Goal: Check status: Check status

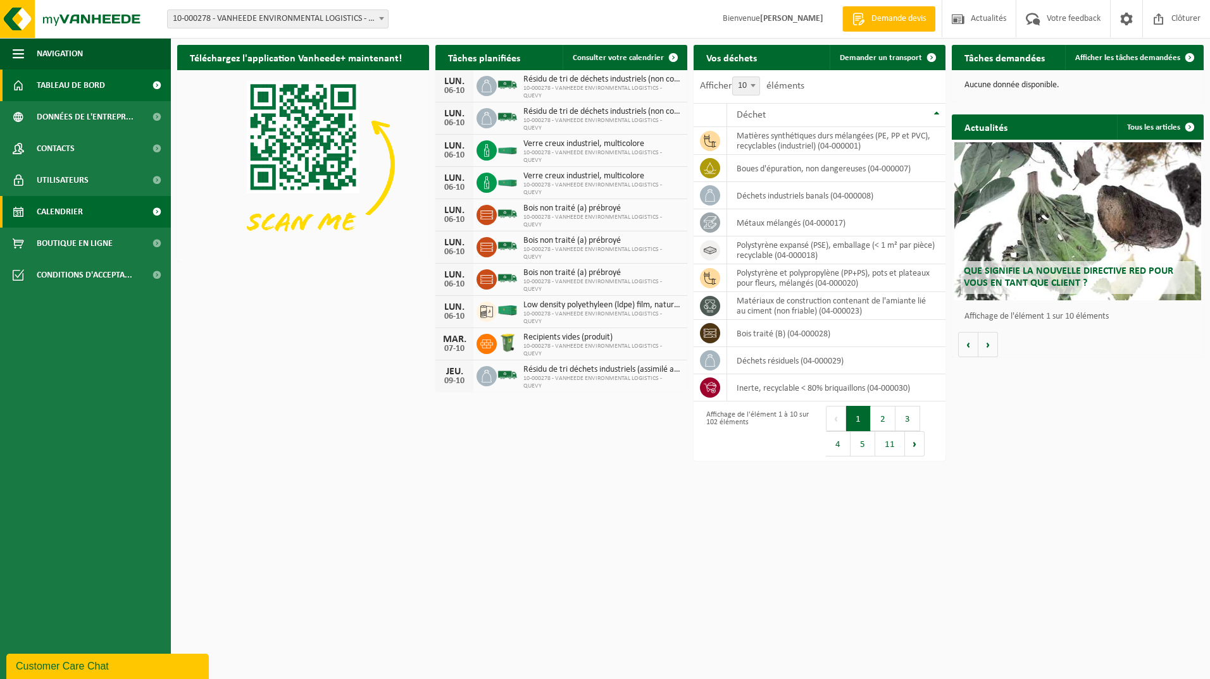
click at [73, 212] on span "Calendrier" at bounding box center [60, 212] width 46 height 32
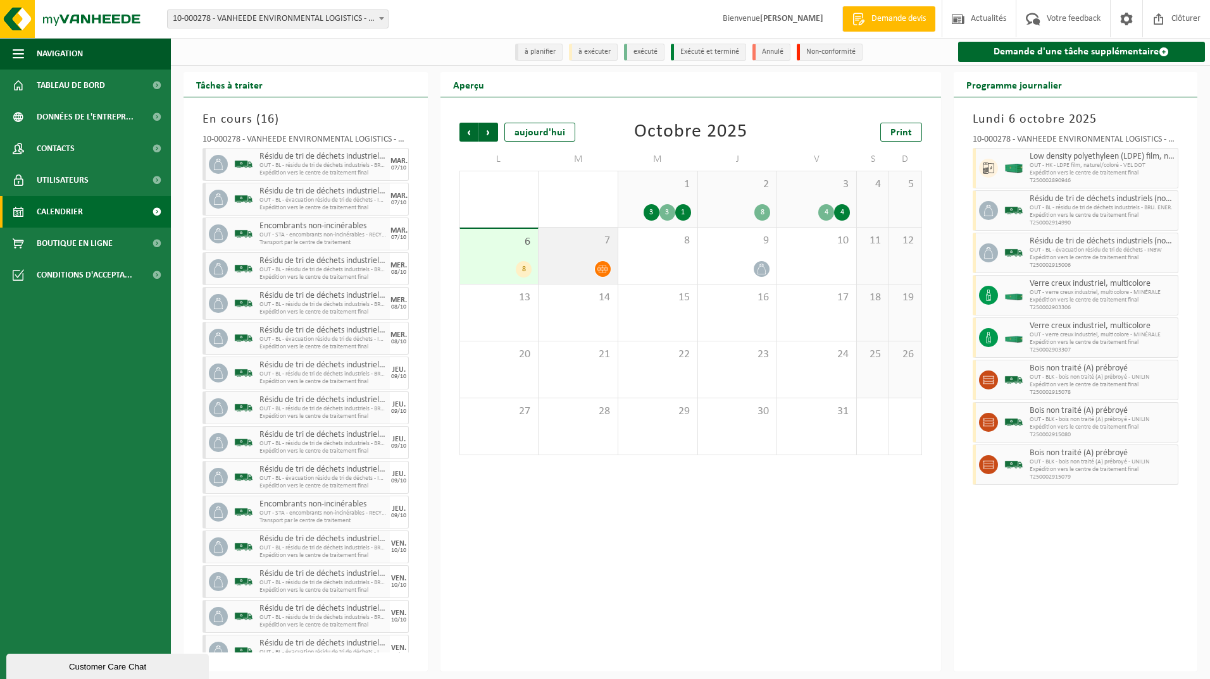
click at [586, 257] on div "7" at bounding box center [577, 256] width 79 height 56
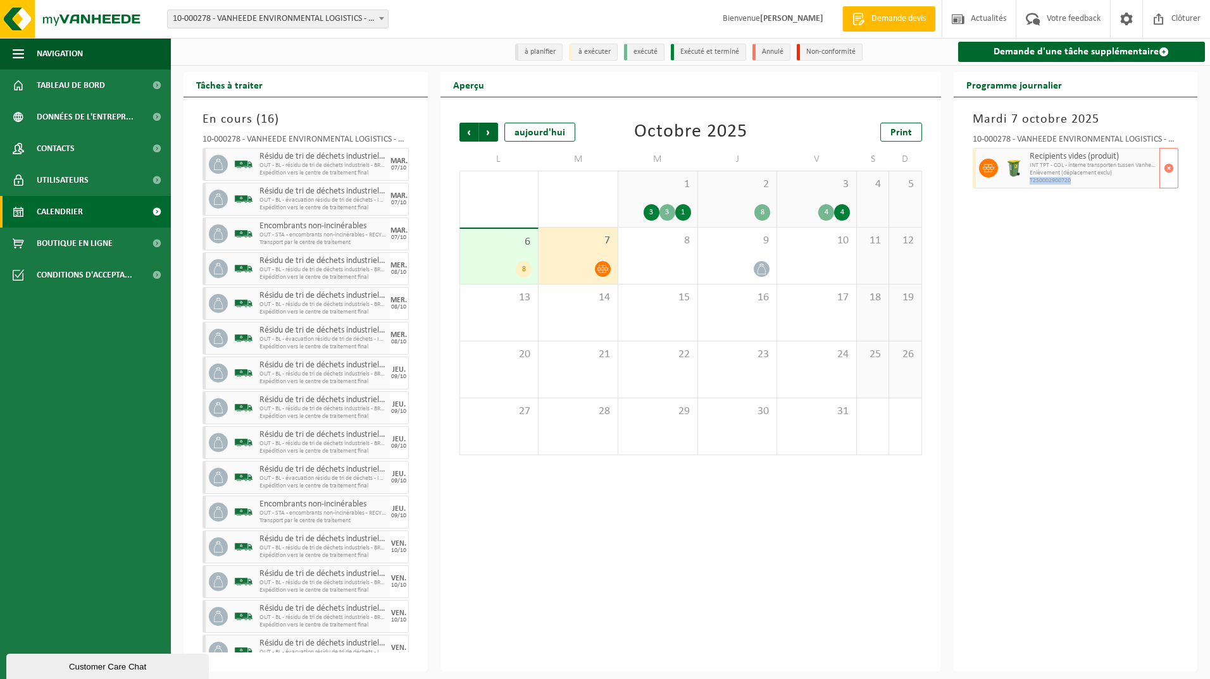
drag, startPoint x: 1075, startPoint y: 180, endPoint x: 1029, endPoint y: 183, distance: 45.7
click at [1029, 183] on span "T250002900720" at bounding box center [1092, 181] width 127 height 8
copy span "T250002900720"
click at [738, 264] on div at bounding box center [737, 269] width 66 height 17
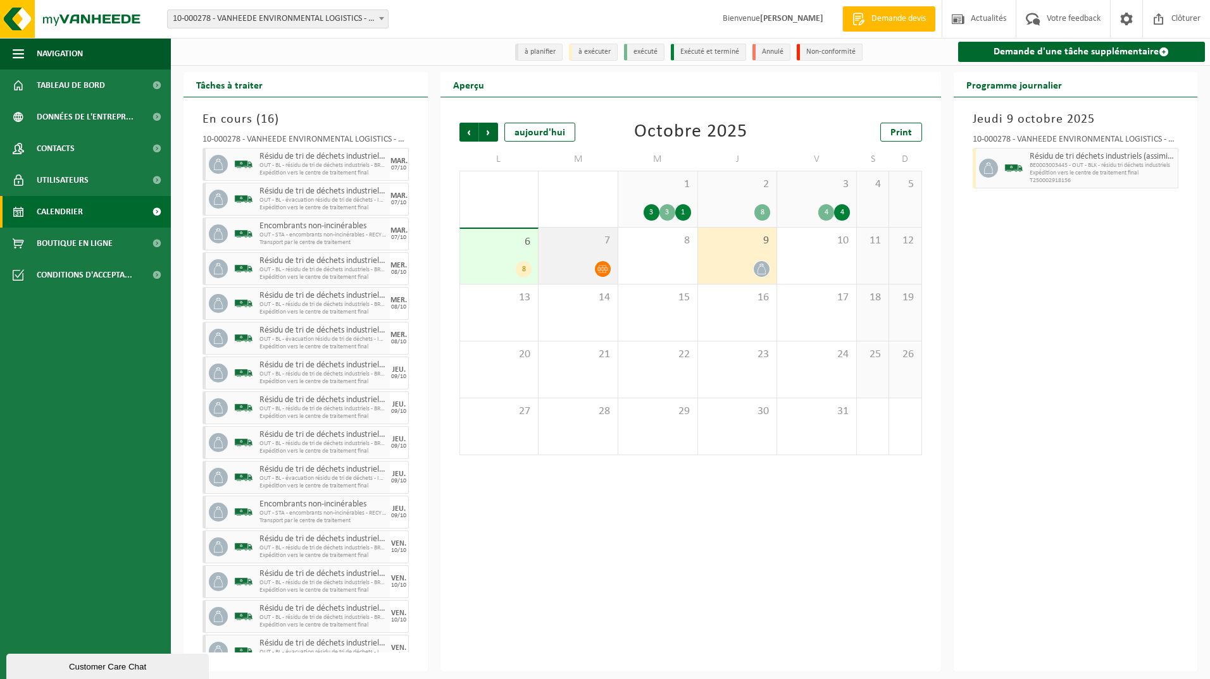
click at [589, 263] on div at bounding box center [578, 269] width 66 height 17
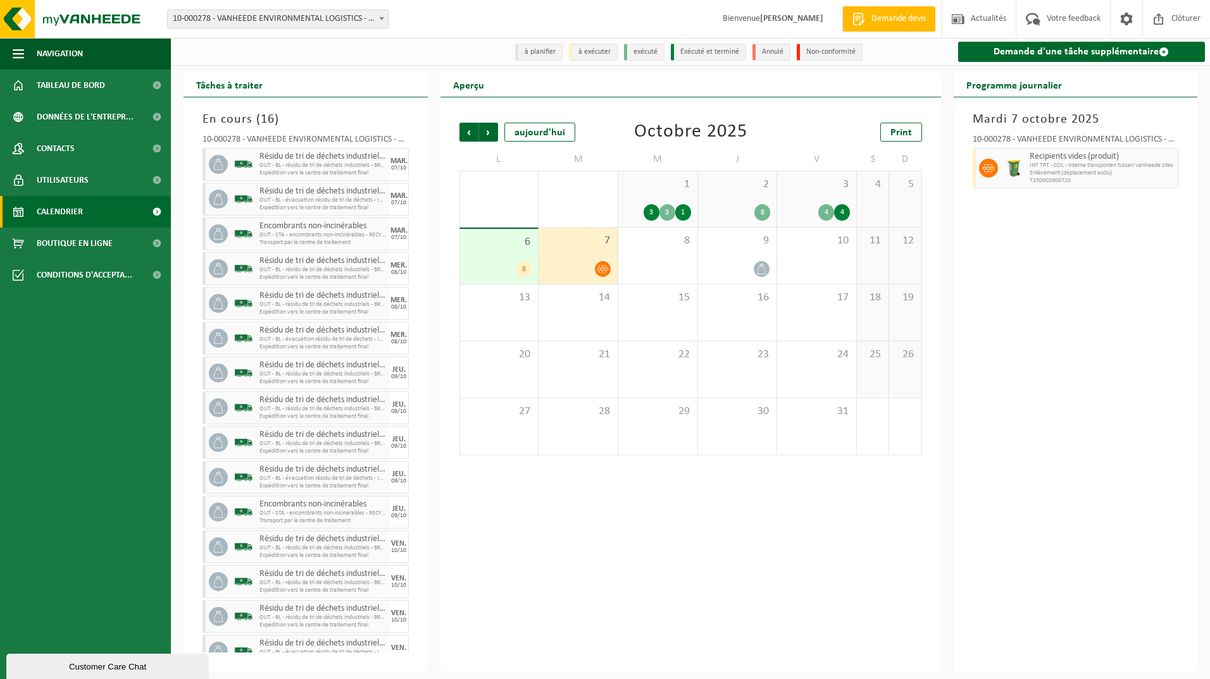
click at [476, 254] on div "6 8" at bounding box center [499, 256] width 78 height 55
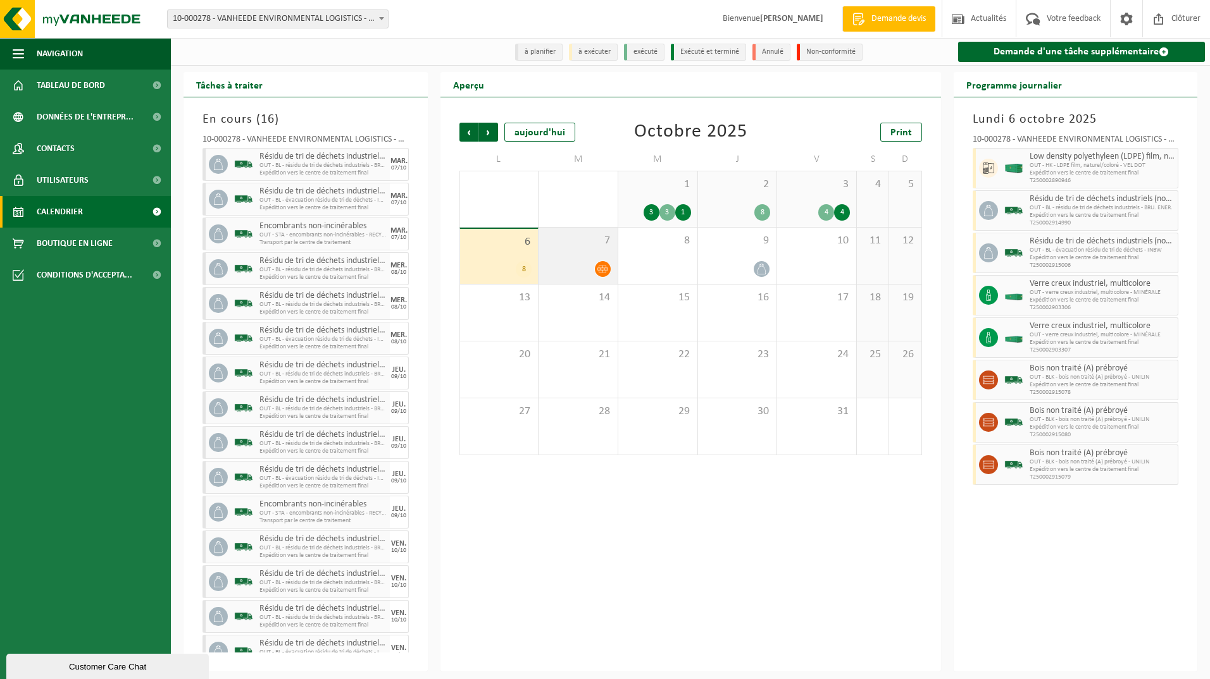
click at [582, 251] on div "7" at bounding box center [577, 256] width 79 height 56
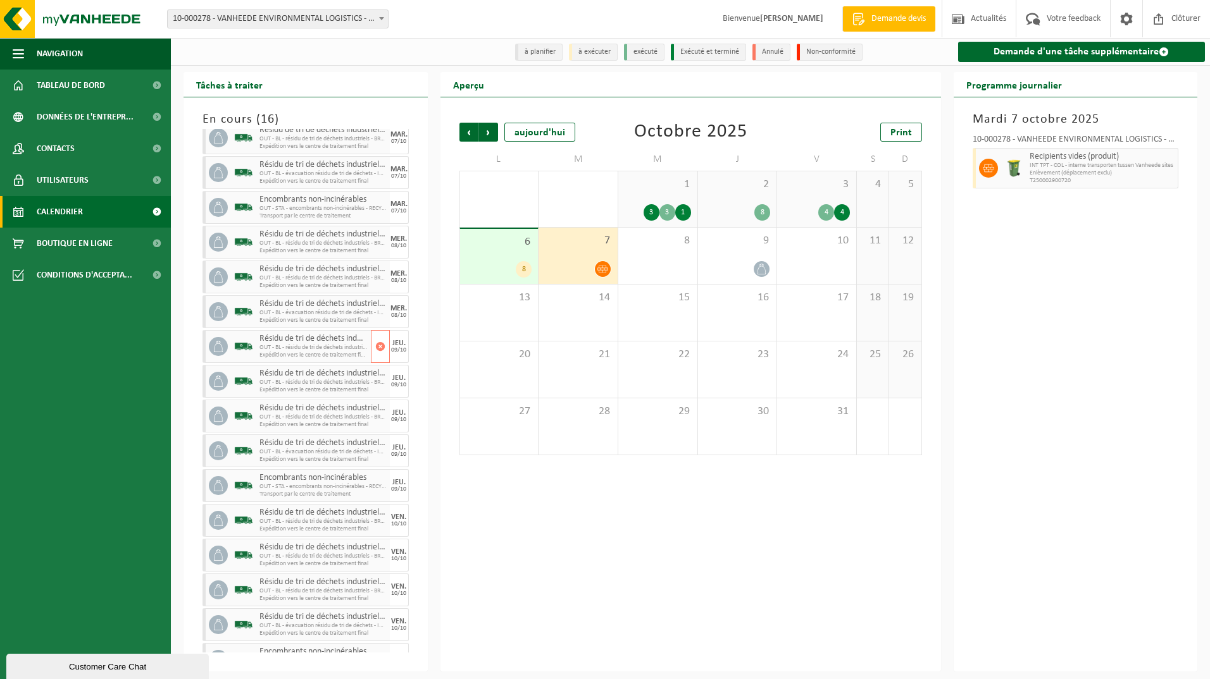
scroll to position [52, 0]
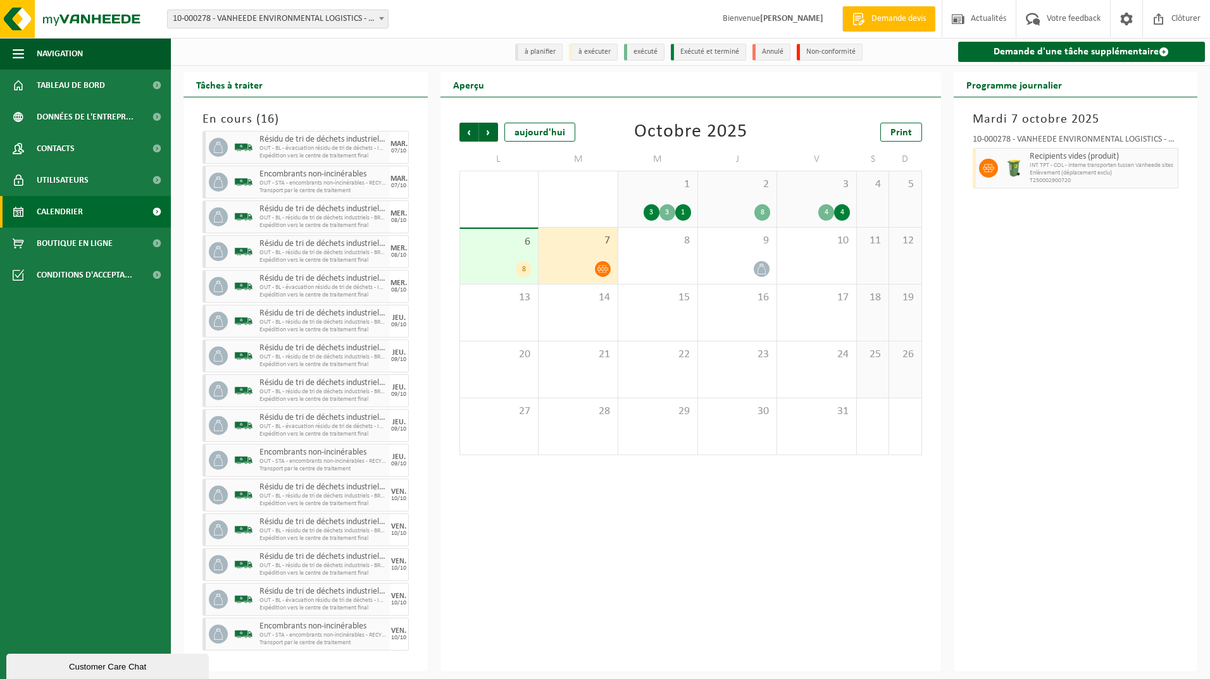
click at [491, 249] on span "6" at bounding box center [499, 242] width 66 height 14
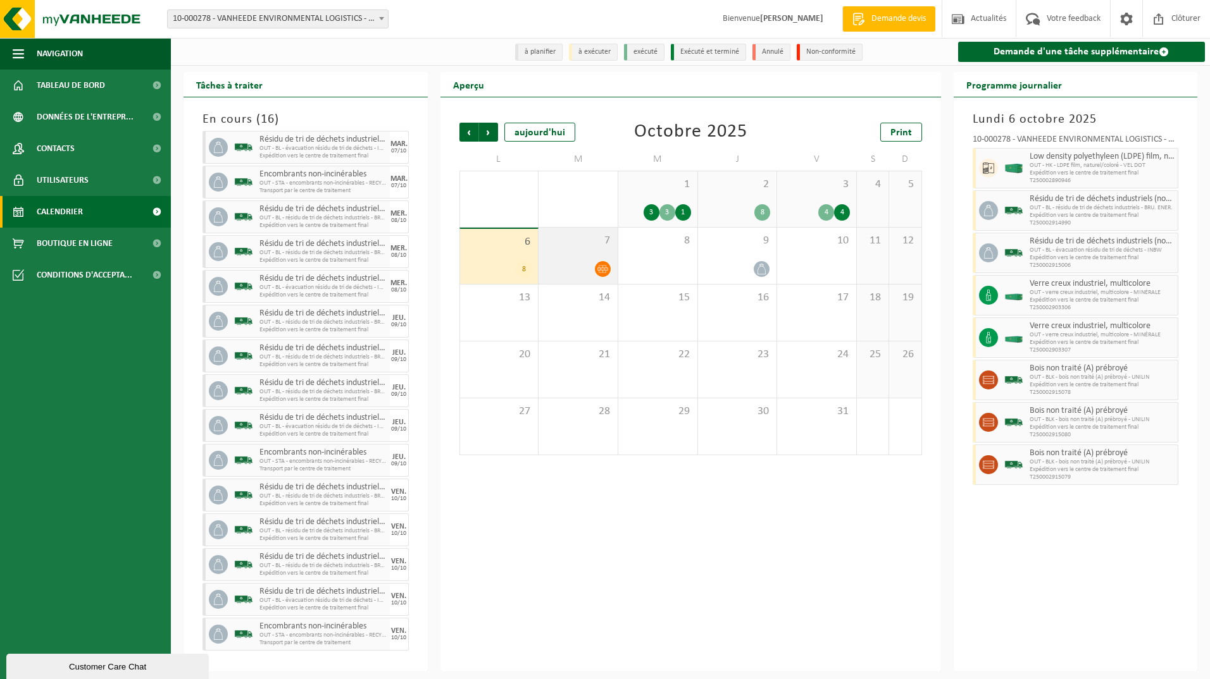
click at [575, 240] on span "7" at bounding box center [578, 241] width 66 height 14
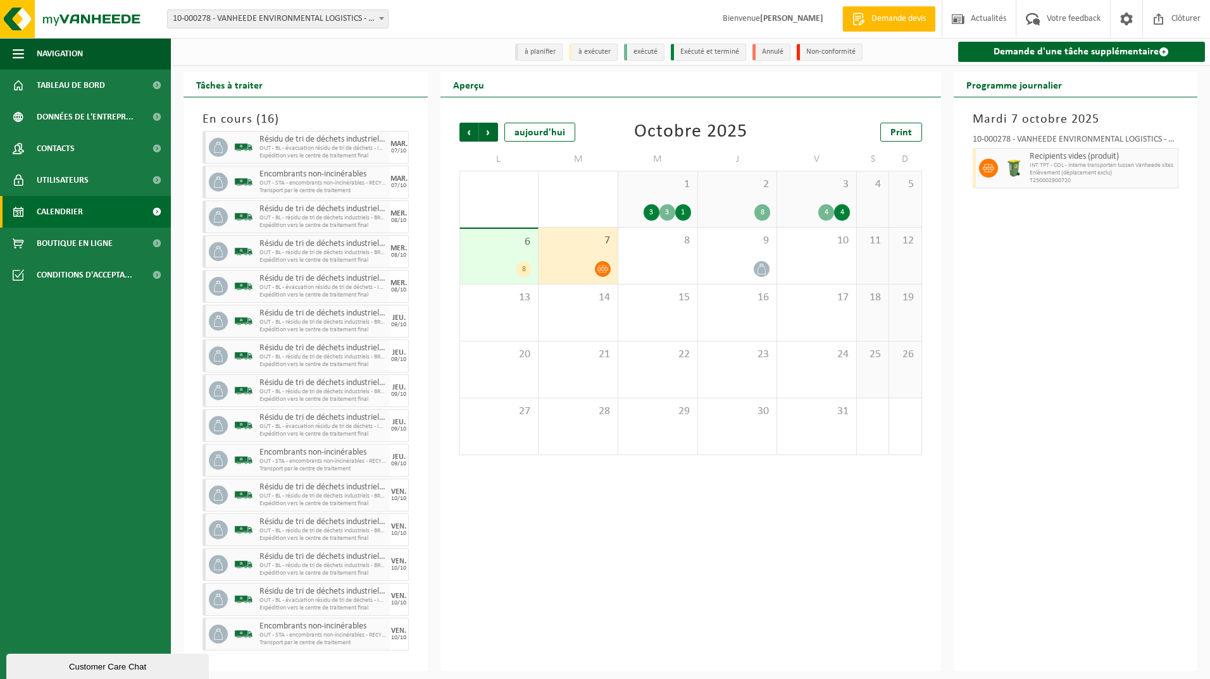
click at [495, 251] on div "6 8" at bounding box center [499, 256] width 78 height 55
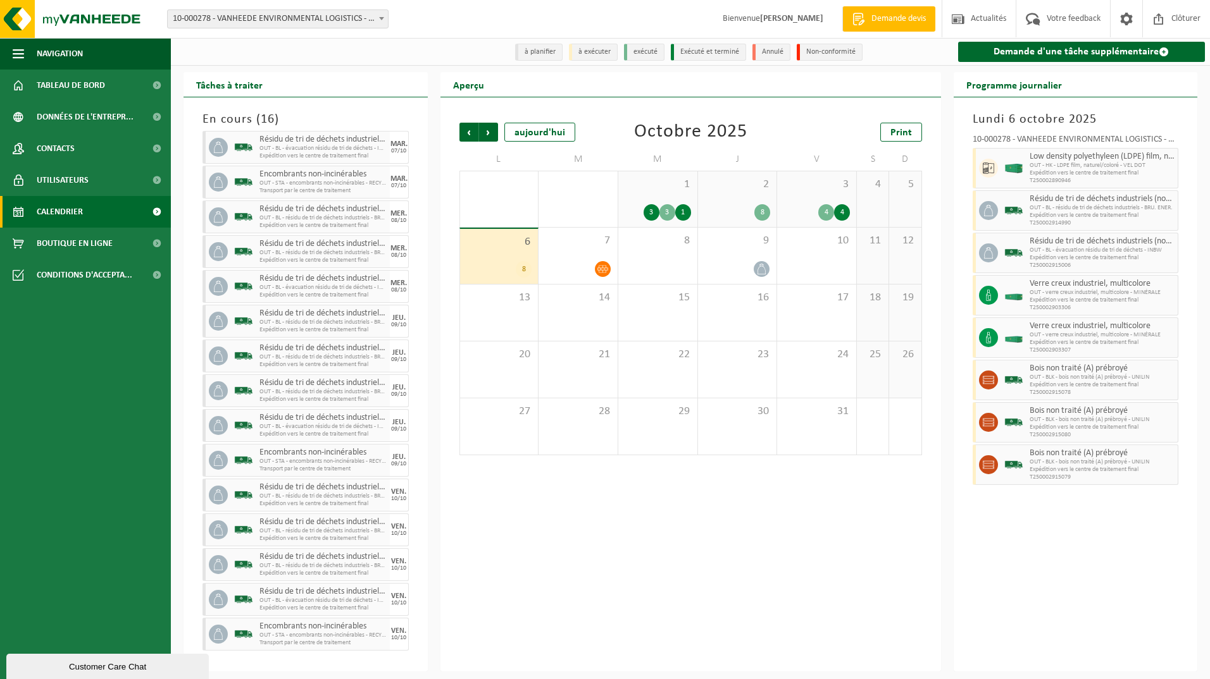
click at [437, 463] on div "Aperçu Précédent Suivant aujourd'hui Octobre 2025 Print L M M J V S D 29 2 4 30…" at bounding box center [690, 372] width 513 height 600
click at [507, 523] on div "Précédent Suivant aujourd'hui Octobre 2025 Print L M M J V S D 29 2 4 30 2 3 1 …" at bounding box center [690, 384] width 500 height 574
click at [438, 479] on div "Aperçu Précédent Suivant aujourd'hui Octobre 2025 Print L M M J V S D 29 2 4 30…" at bounding box center [690, 372] width 513 height 600
click at [540, 540] on div "Précédent Suivant aujourd'hui Octobre 2025 Print L M M J V S D 29 2 4 30 2 3 1 …" at bounding box center [690, 384] width 500 height 574
click at [440, 465] on div "Précédent Suivant aujourd'hui Octobre 2025 Print L M M J V S D 29 2 4 30 2 3 1 …" at bounding box center [690, 384] width 500 height 574
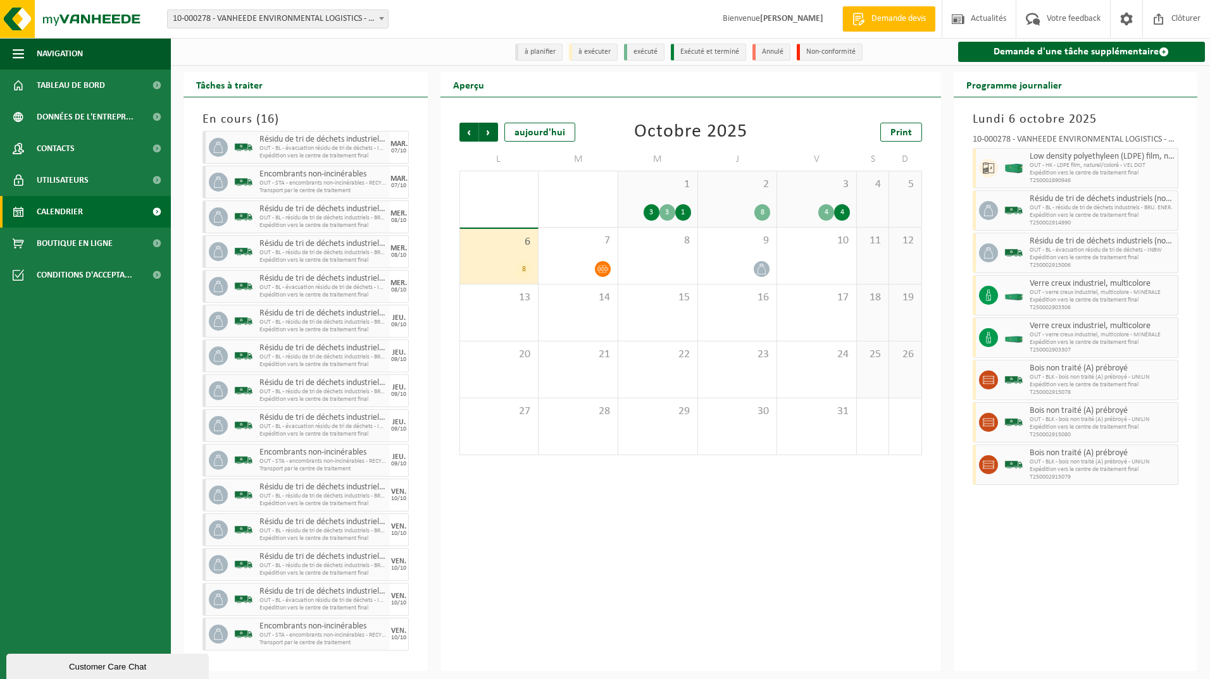
scroll to position [0, 0]
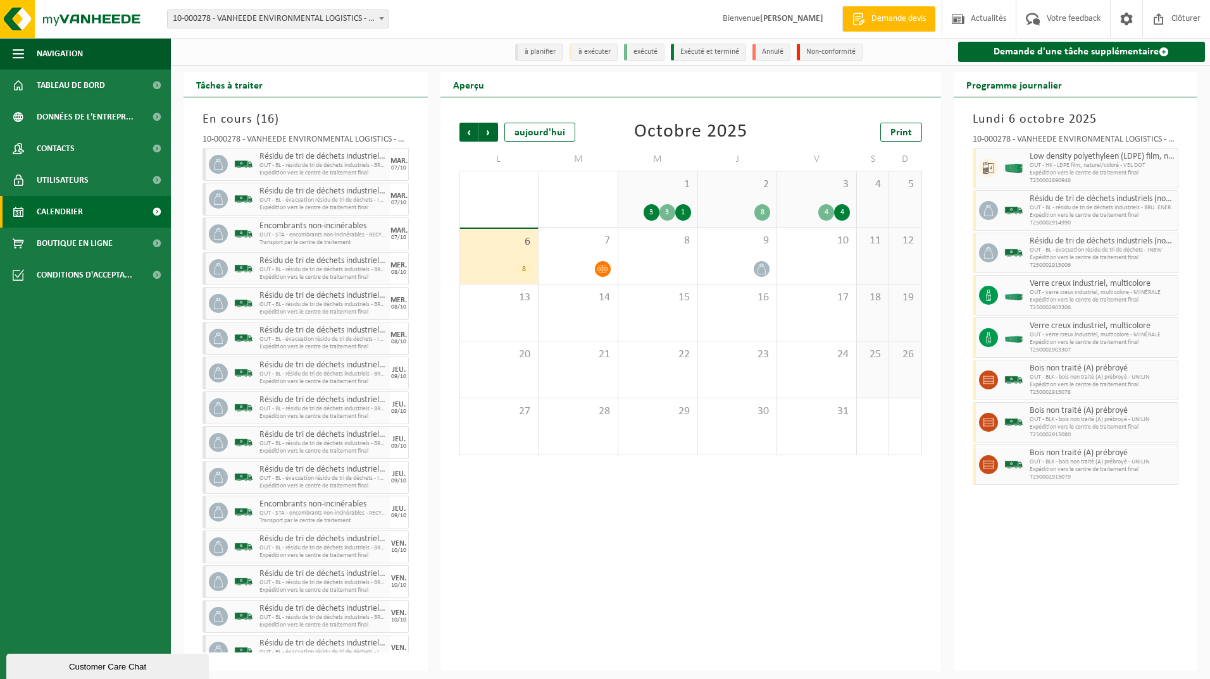
click at [434, 431] on div "Aperçu Précédent Suivant aujourd'hui Octobre 2025 Print L M M J V S D 29 2 4 30…" at bounding box center [690, 372] width 513 height 600
click at [442, 506] on div "Précédent Suivant aujourd'hui Octobre 2025 Print L M M J V S D 29 2 4 30 2 3 1 …" at bounding box center [690, 384] width 500 height 574
click at [66, 245] on span "Boutique en ligne" at bounding box center [75, 244] width 76 height 32
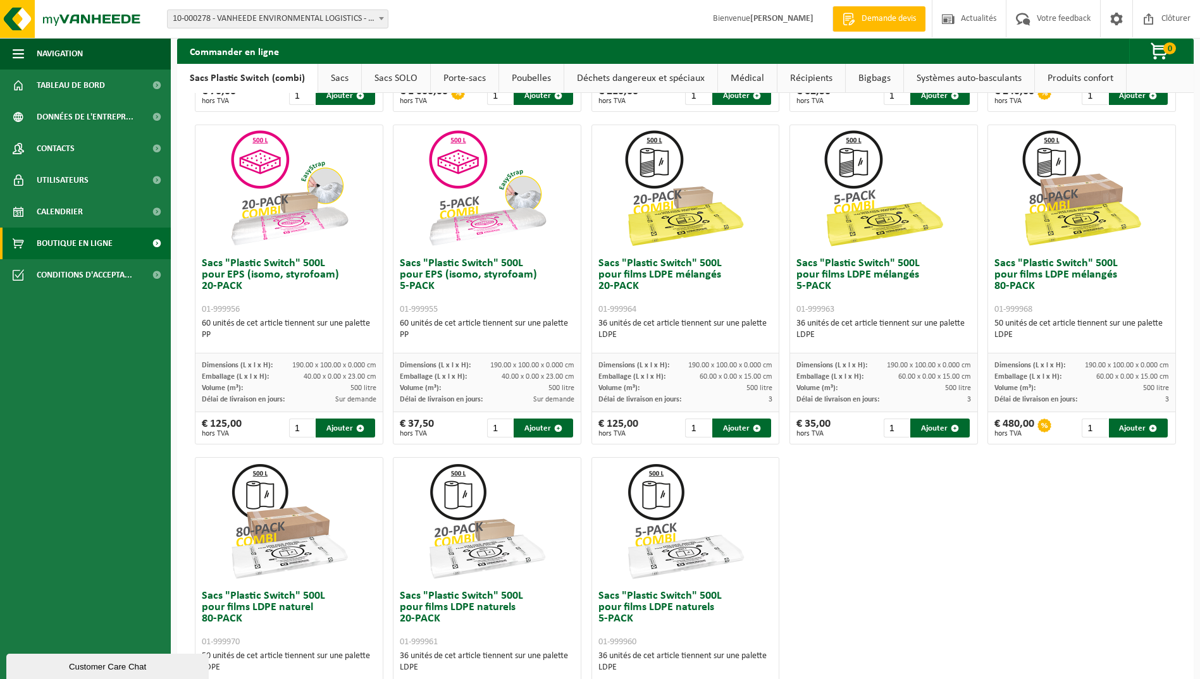
scroll to position [266, 0]
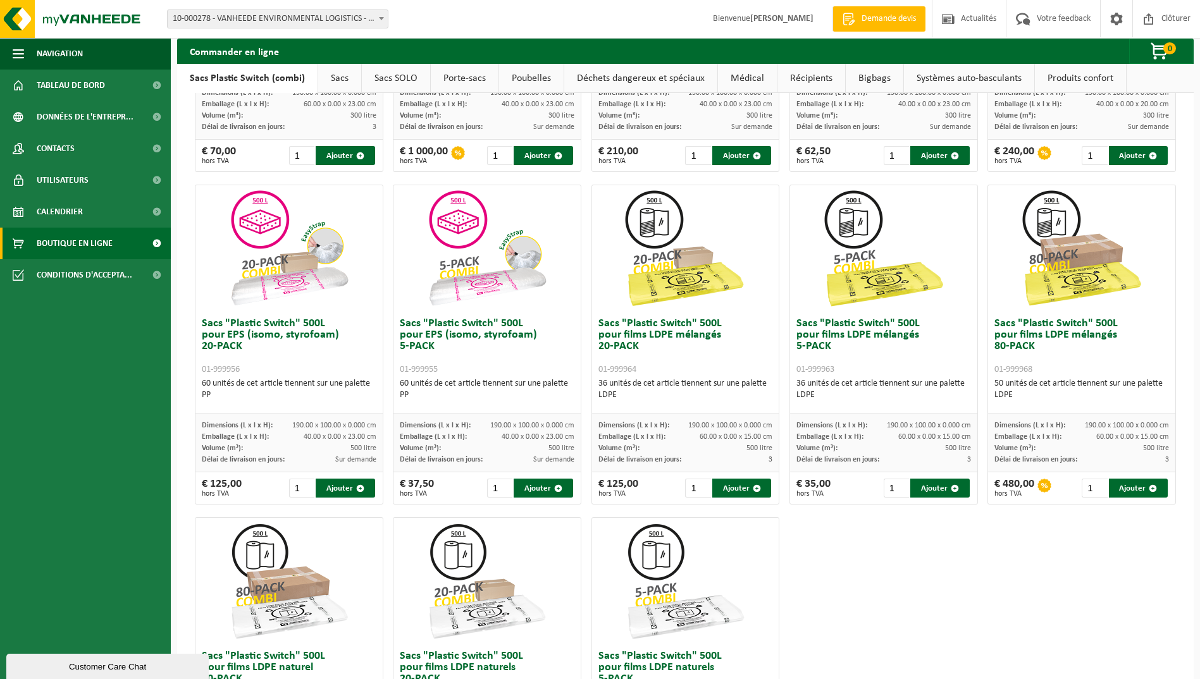
click at [655, 276] on img at bounding box center [685, 248] width 127 height 127
click at [579, 230] on div "Sacs "Plastic Switch" 300L pour matières plastiques dures 5-PACK 01-999949 60 u…" at bounding box center [685, 345] width 991 height 998
click at [52, 209] on span "Calendrier" at bounding box center [60, 212] width 46 height 32
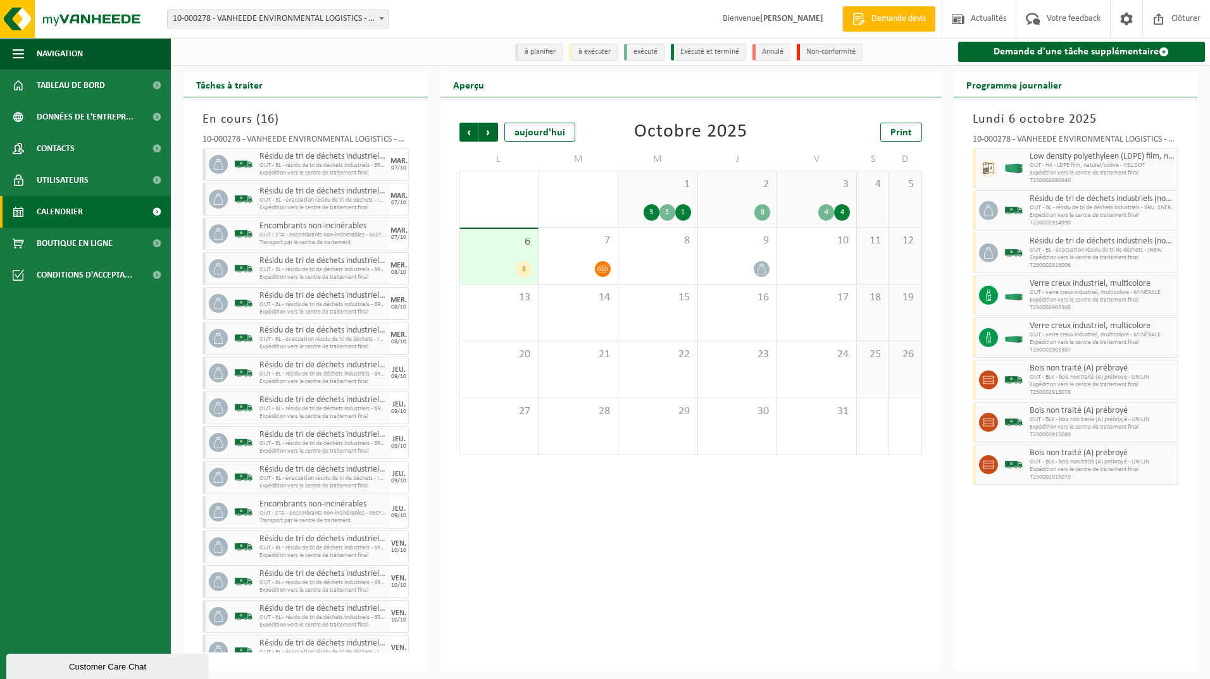
click at [382, 20] on span at bounding box center [381, 18] width 13 height 16
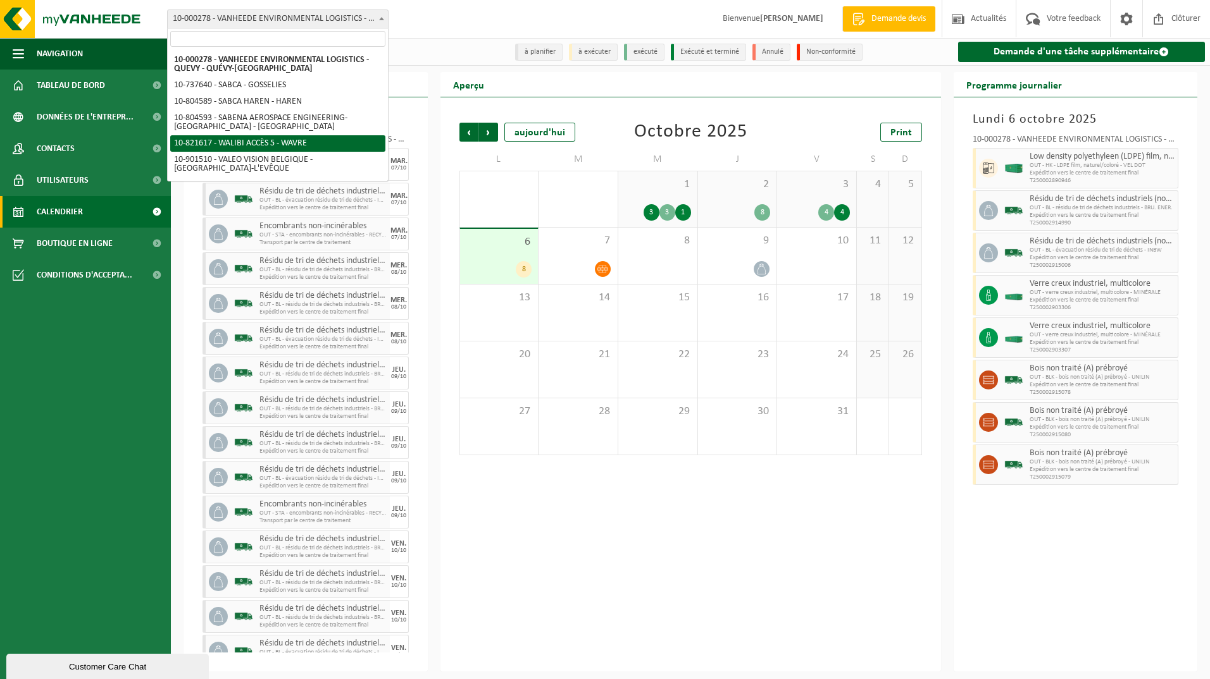
select select "40445"
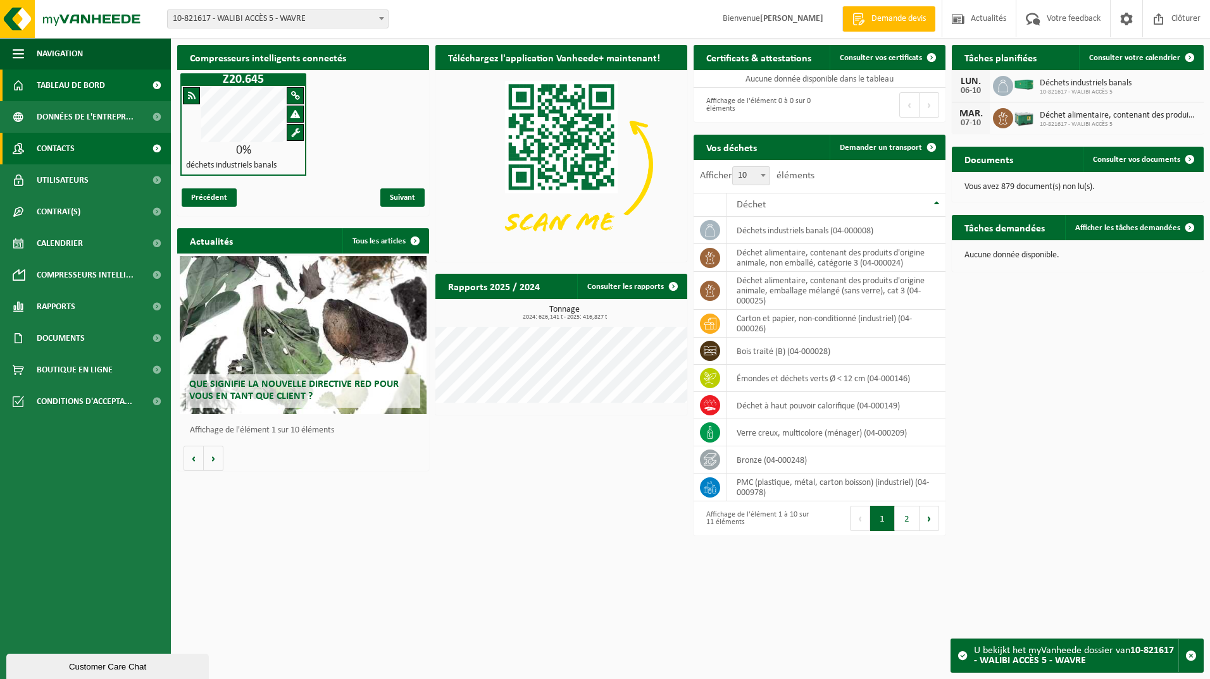
click at [63, 145] on span "Contacts" at bounding box center [56, 149] width 38 height 32
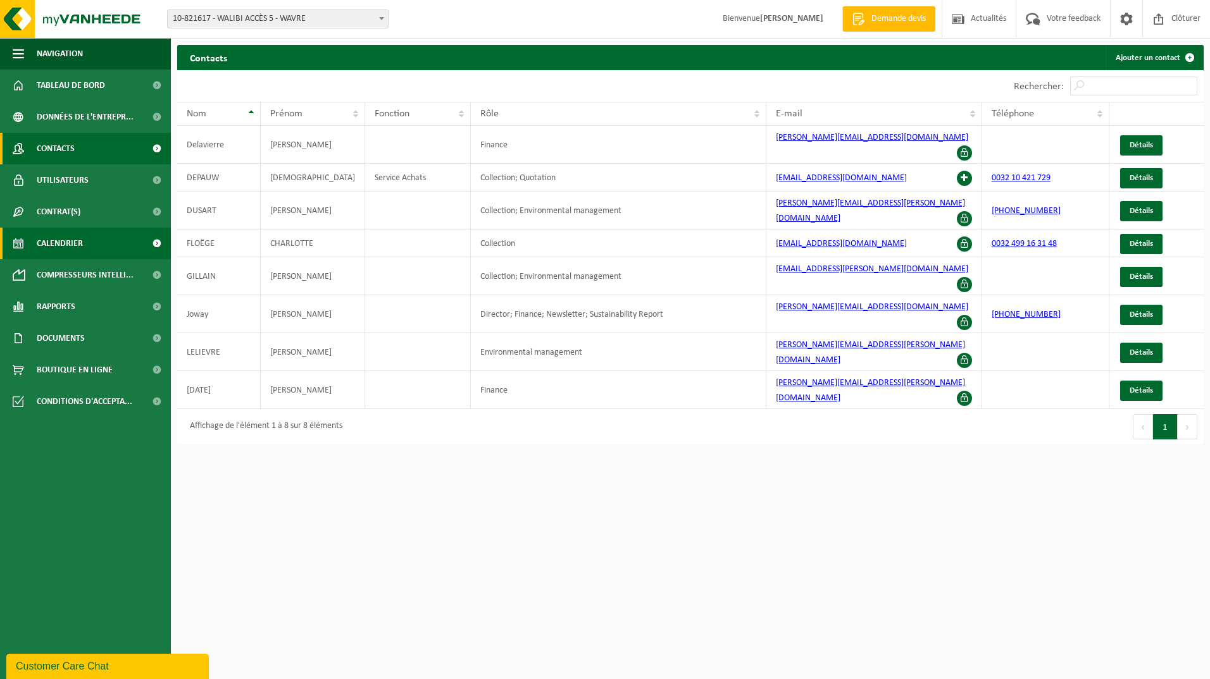
click at [61, 242] on span "Calendrier" at bounding box center [60, 244] width 46 height 32
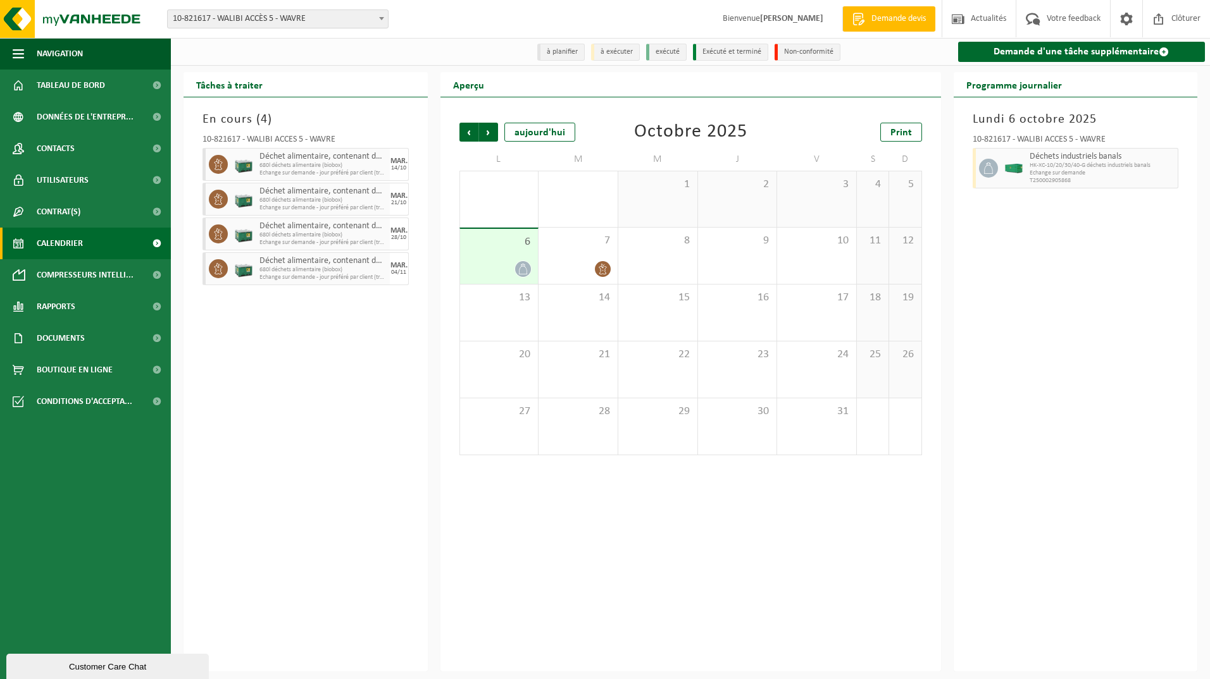
click at [188, 234] on div "En cours ( 4 ) 10-821617 - WALIBI ACCÈS 5 - WAVRE Déchet alimentaire, contenant…" at bounding box center [305, 384] width 244 height 574
click at [380, 18] on b at bounding box center [381, 18] width 5 height 3
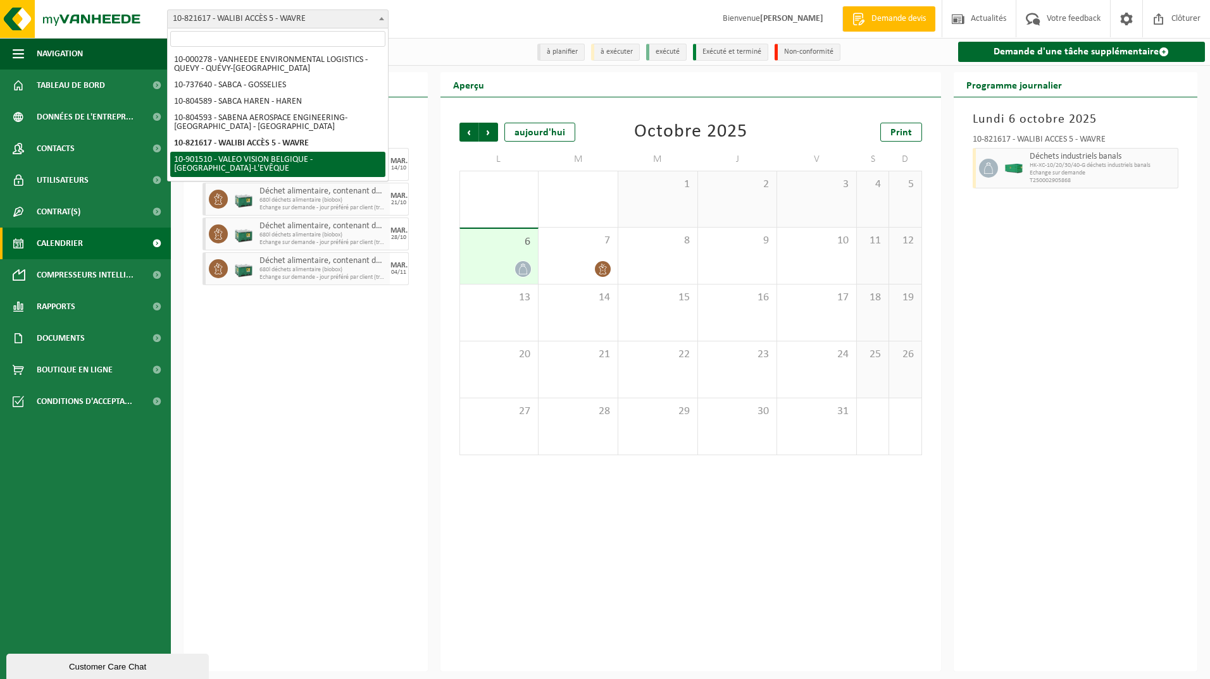
select select "134945"
